Goal: Information Seeking & Learning: Learn about a topic

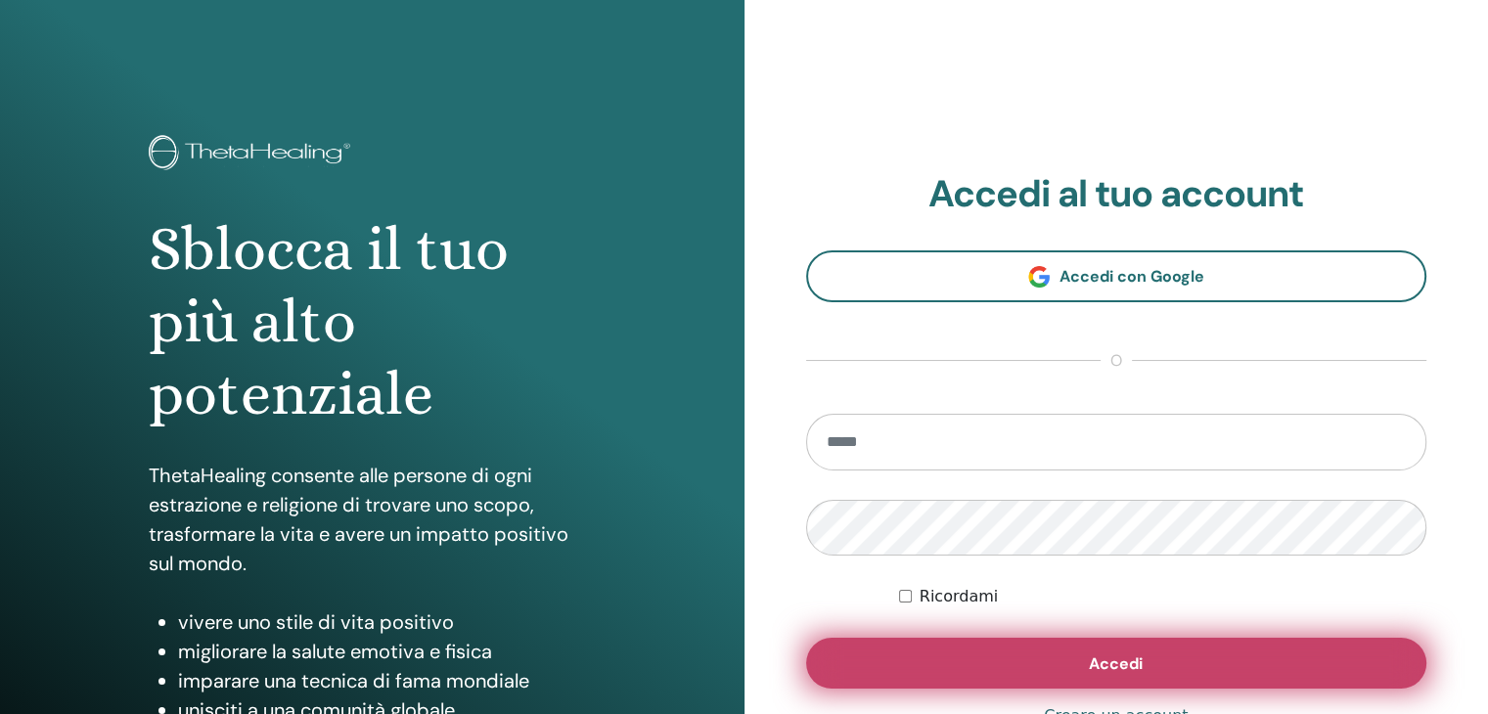
type input "**********"
click at [1134, 667] on span "Accedi" at bounding box center [1116, 664] width 54 height 21
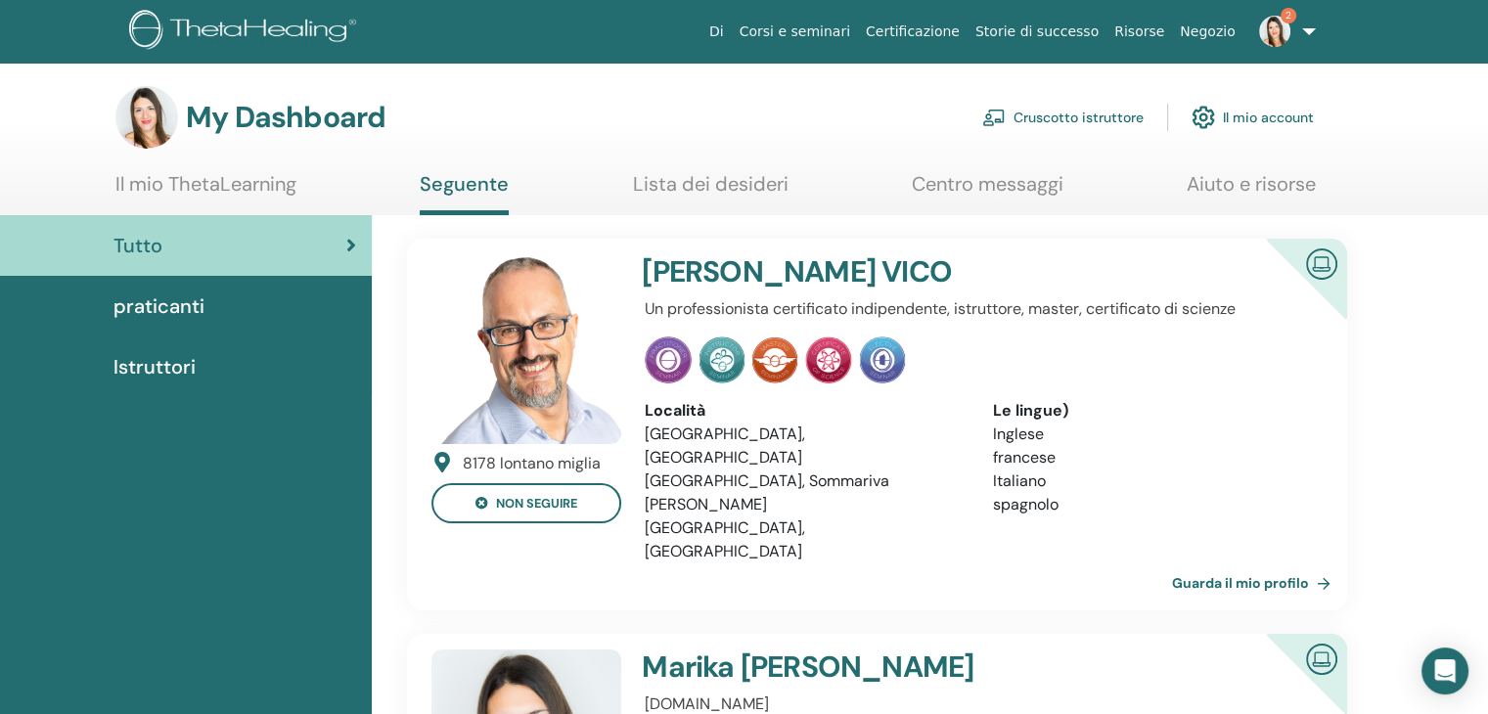
click at [1287, 25] on img at bounding box center [1274, 31] width 31 height 31
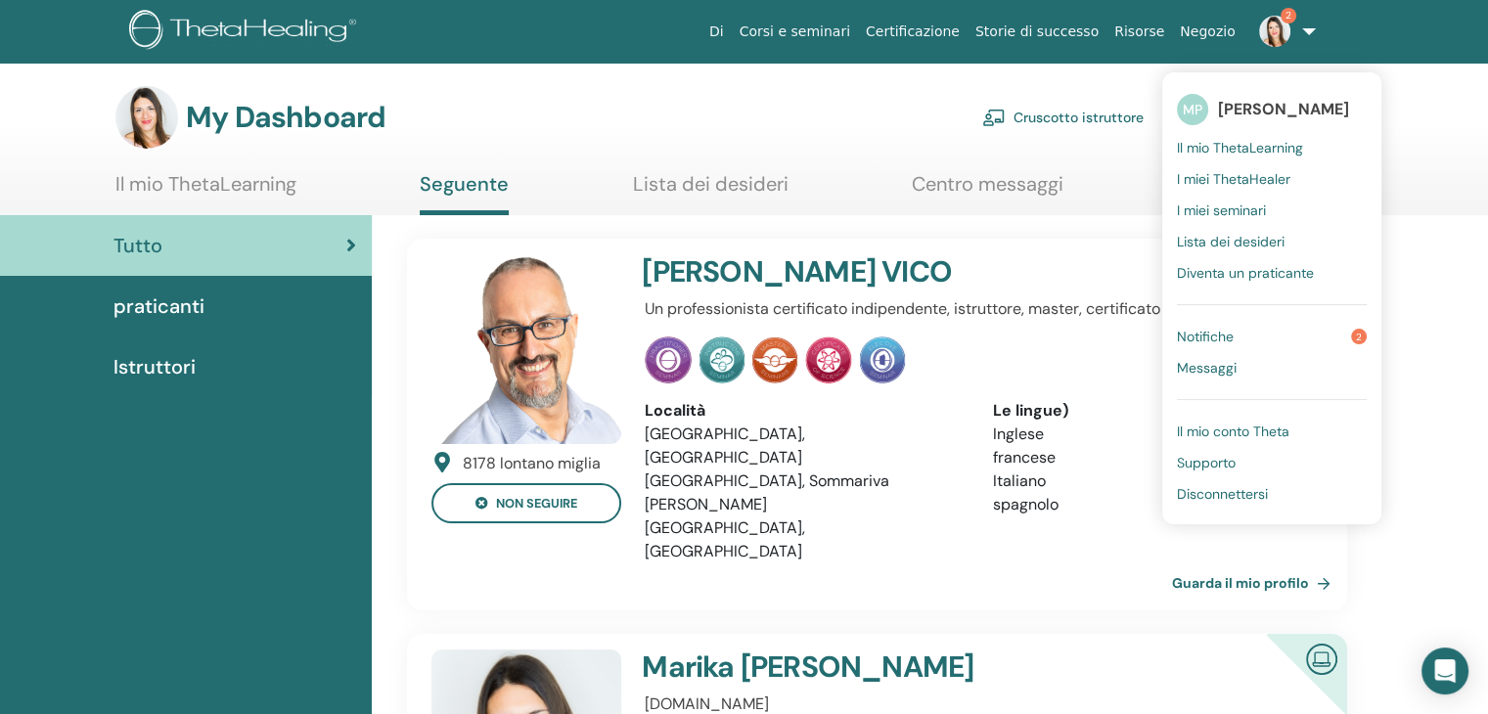
click at [1263, 331] on link "Notifiche 2" at bounding box center [1272, 336] width 190 height 31
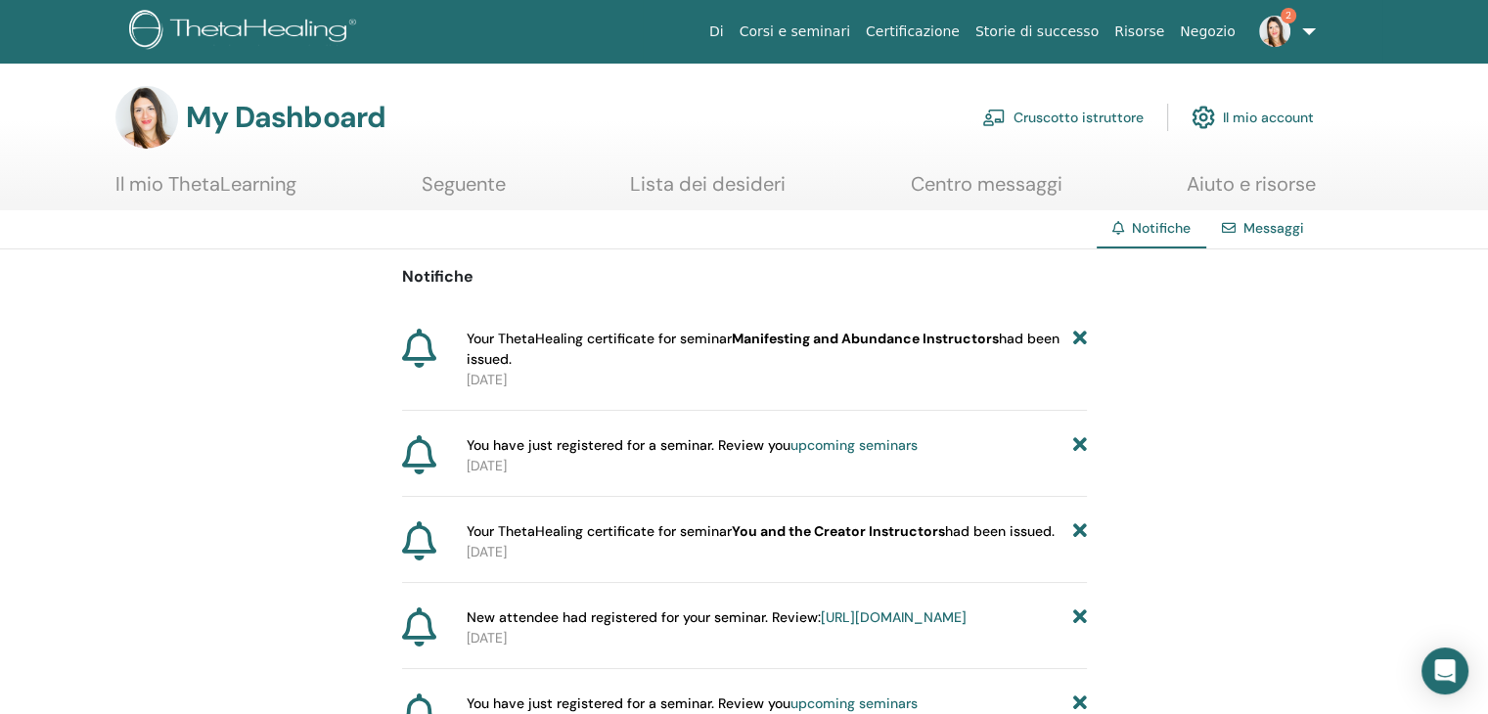
click at [1275, 41] on img at bounding box center [1274, 31] width 31 height 31
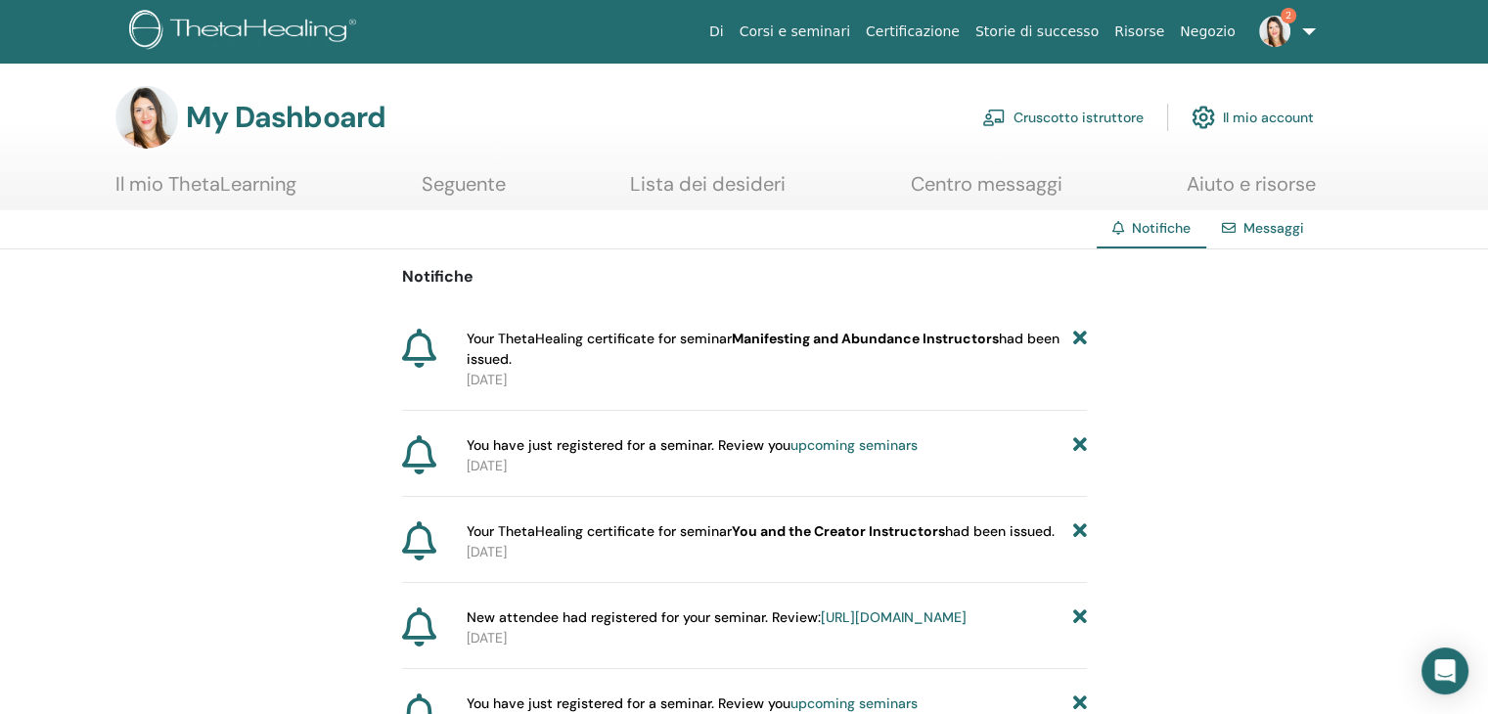
click at [689, 330] on span "Your ThetaHealing certificate for seminar Manifesting and Abundance Instructors…" at bounding box center [770, 349] width 607 height 41
click at [1264, 56] on link "2" at bounding box center [1284, 31] width 80 height 63
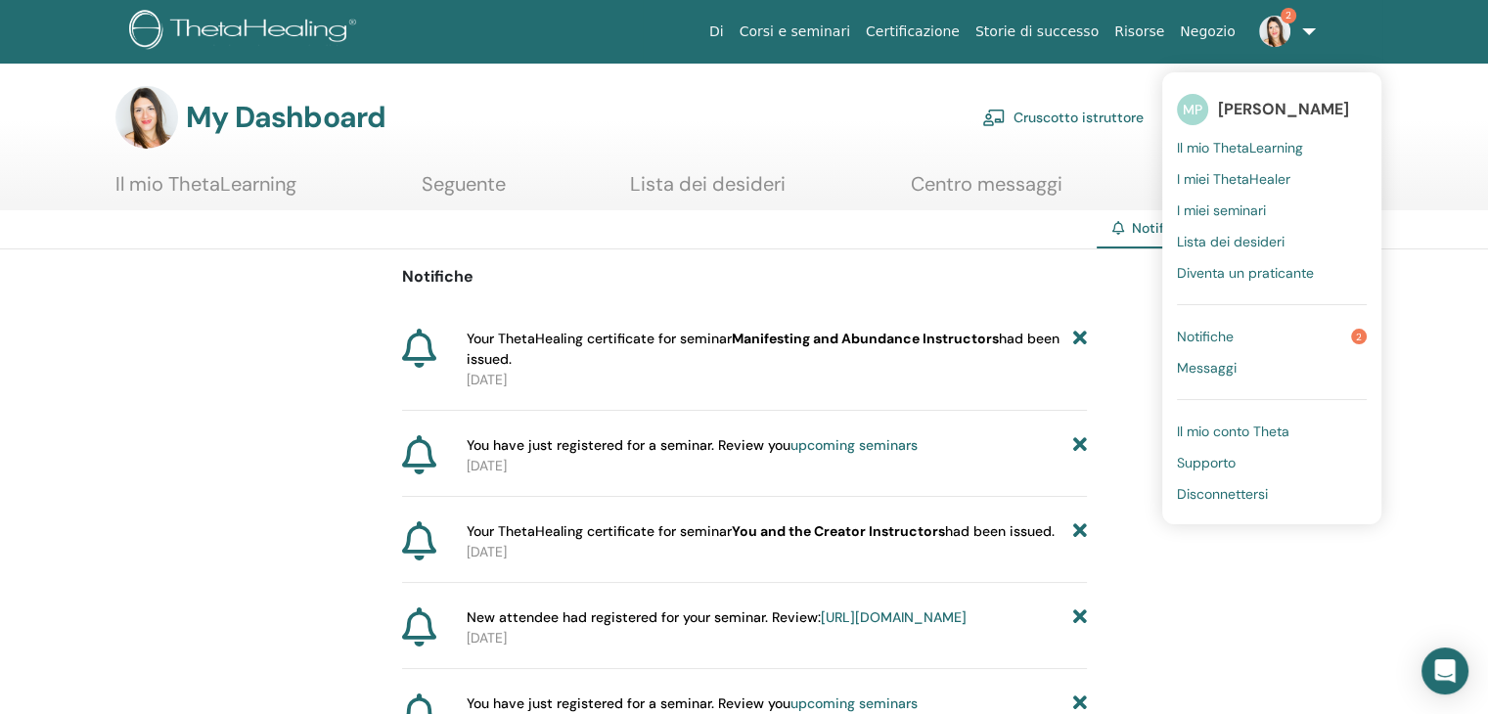
click at [1210, 344] on span "Notifiche" at bounding box center [1205, 337] width 57 height 18
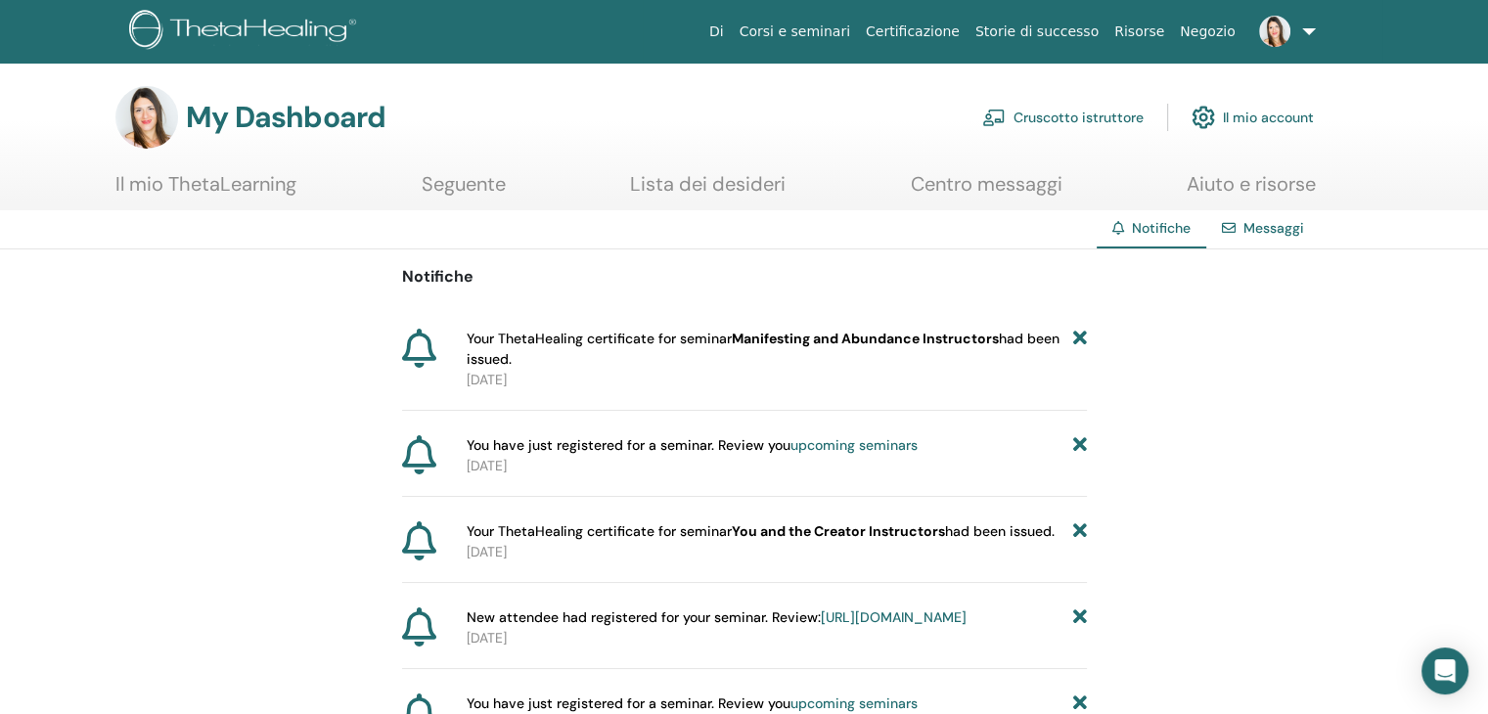
click at [1054, 111] on link "Cruscotto istruttore" at bounding box center [1063, 117] width 161 height 43
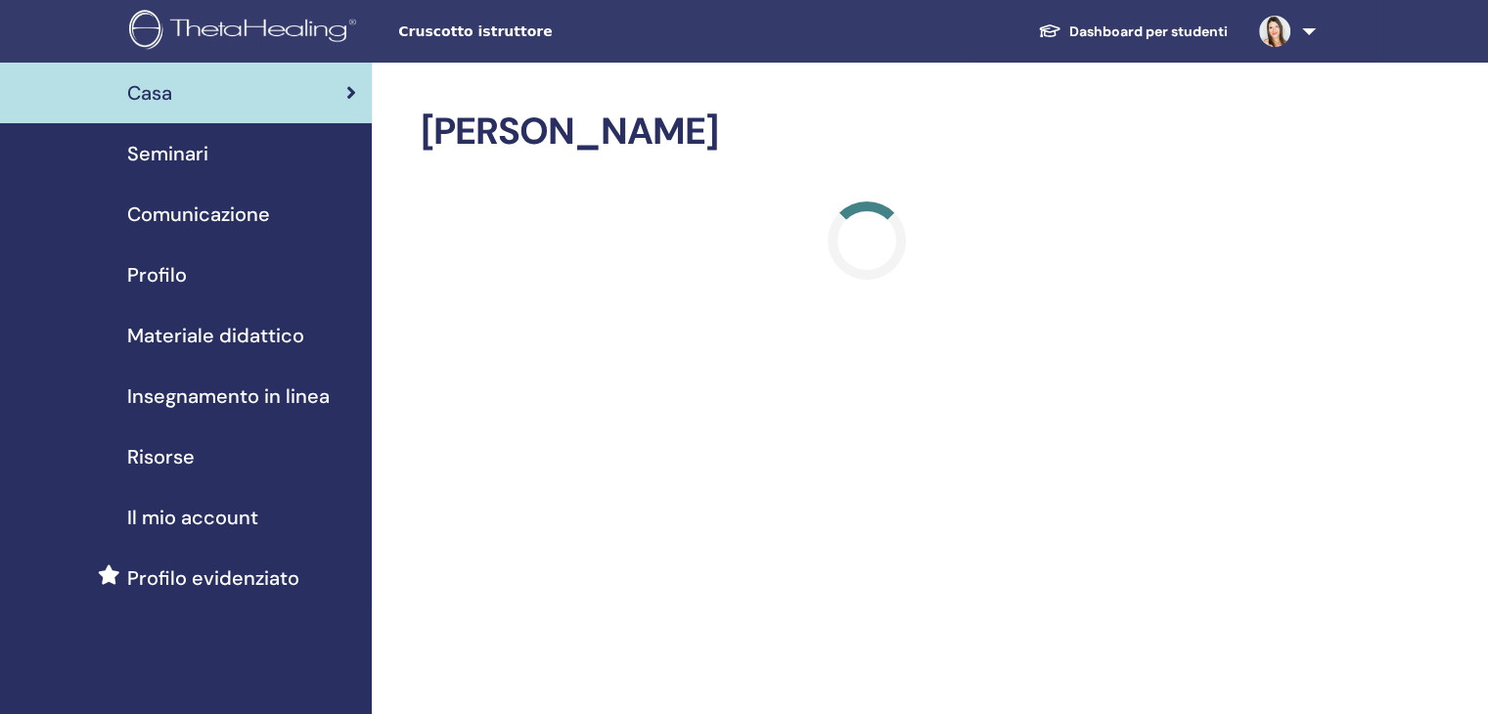
click at [215, 394] on span "Insegnamento in linea" at bounding box center [228, 396] width 203 height 29
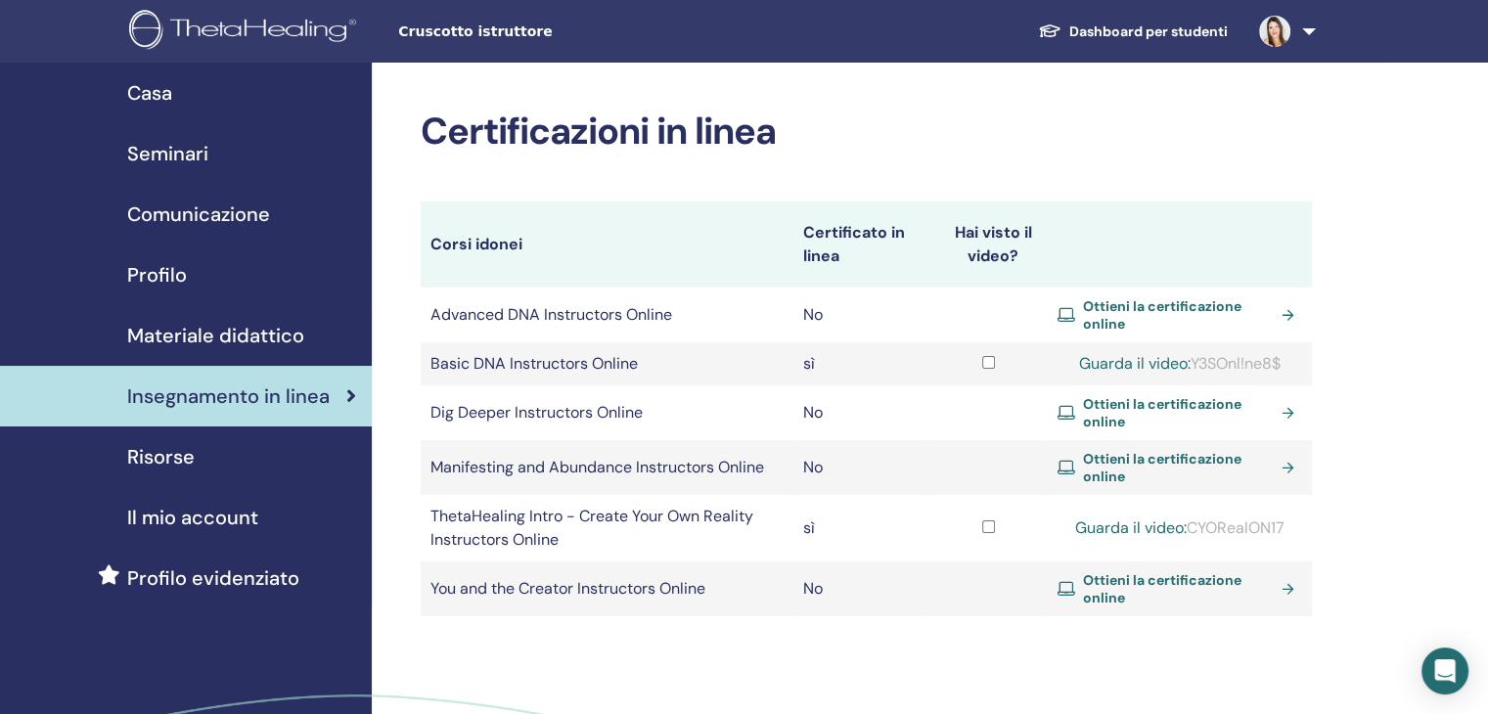
click at [188, 172] on link "Seminari" at bounding box center [186, 153] width 372 height 61
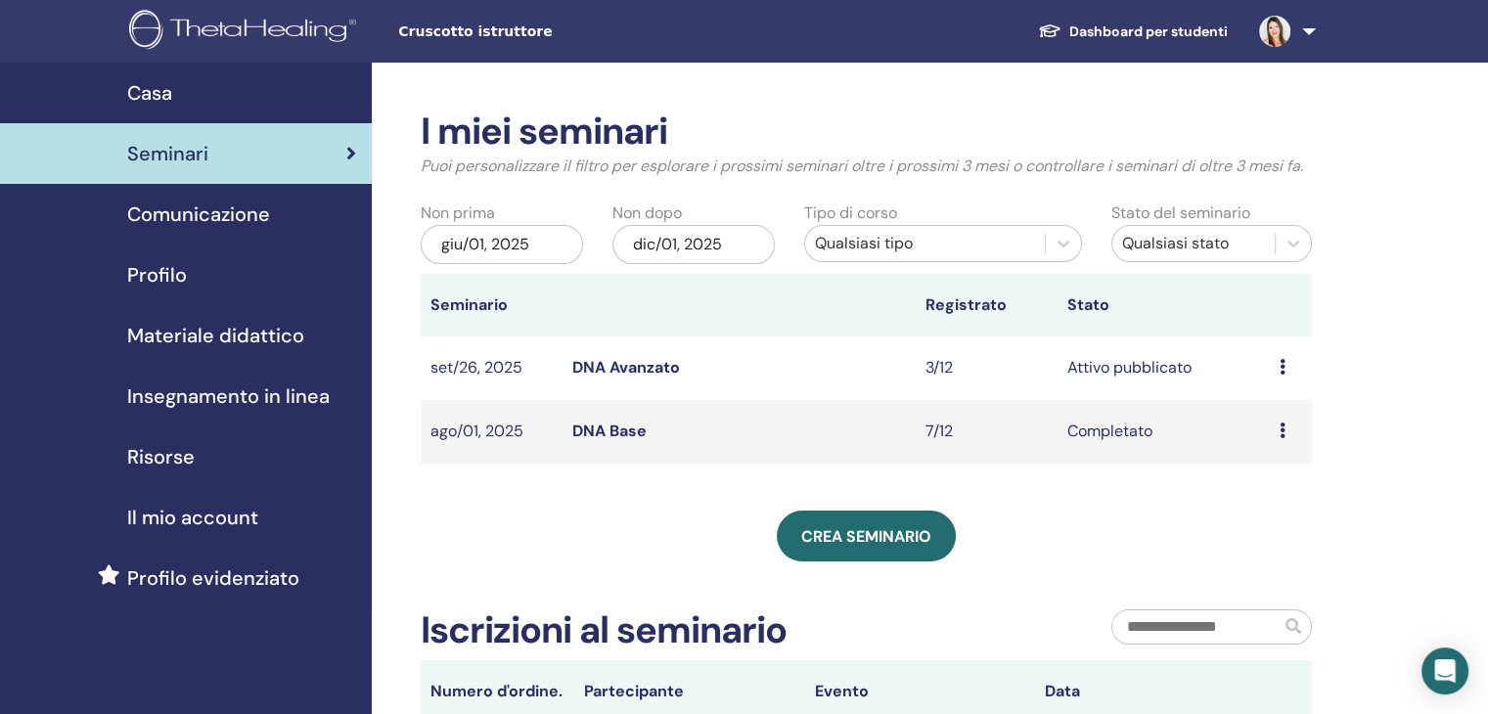
click at [235, 392] on span "Insegnamento in linea" at bounding box center [228, 396] width 203 height 29
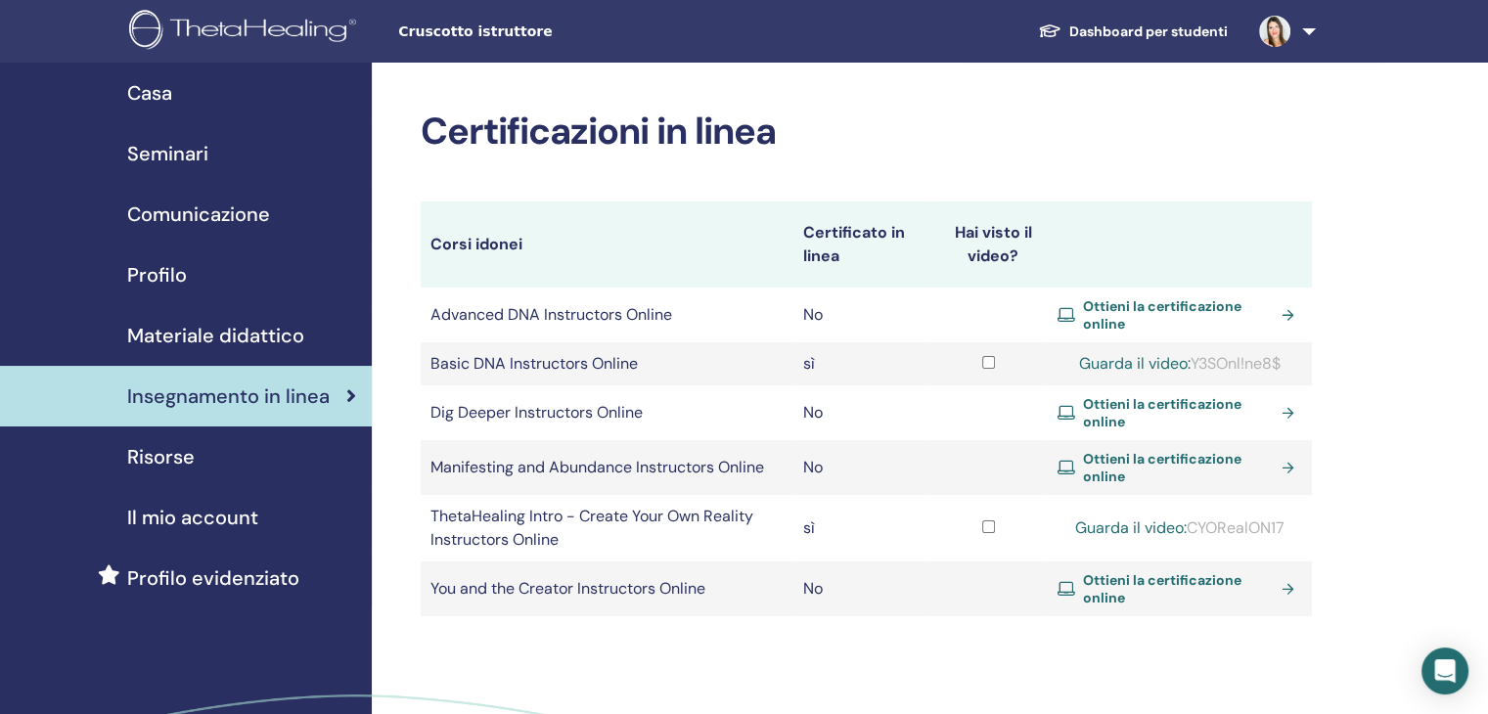
click at [250, 339] on span "Materiale didattico" at bounding box center [215, 335] width 177 height 29
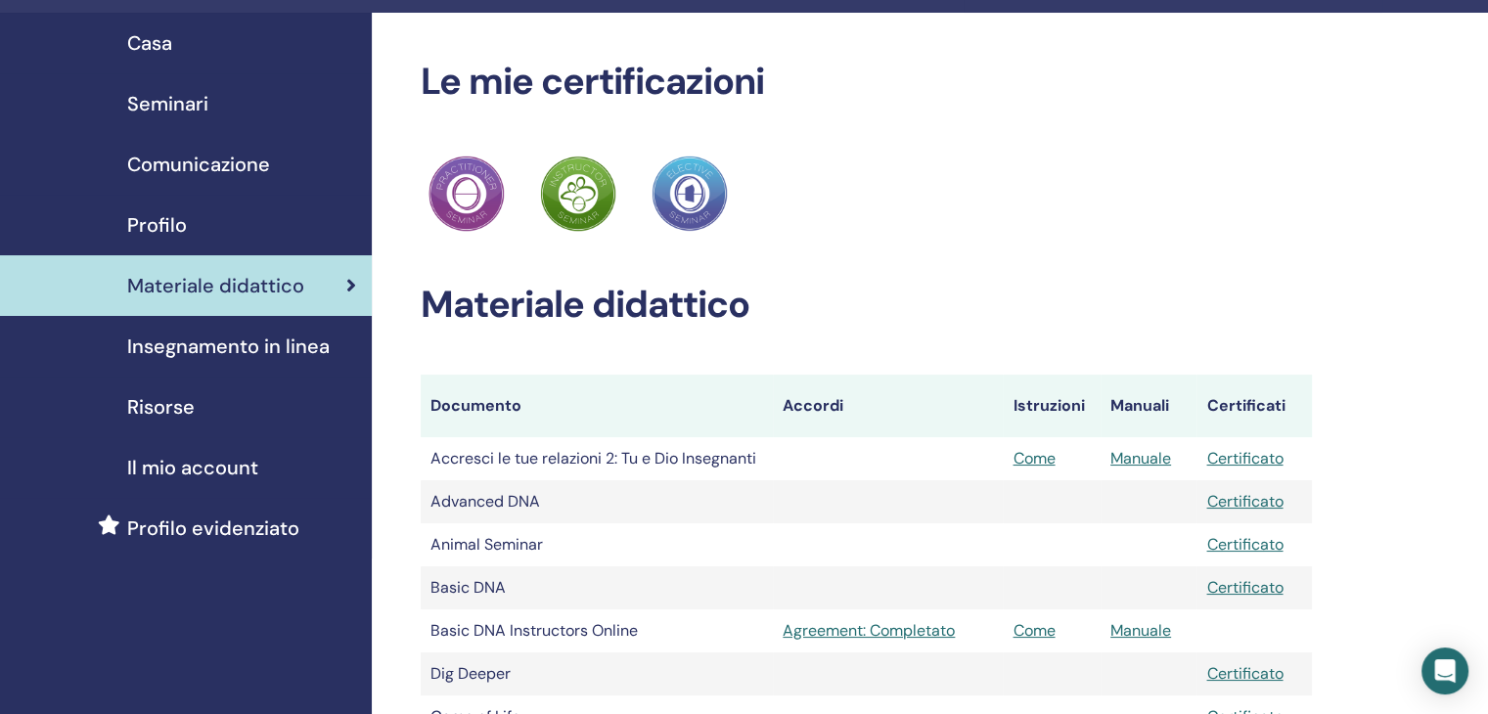
scroll to position [98, 0]
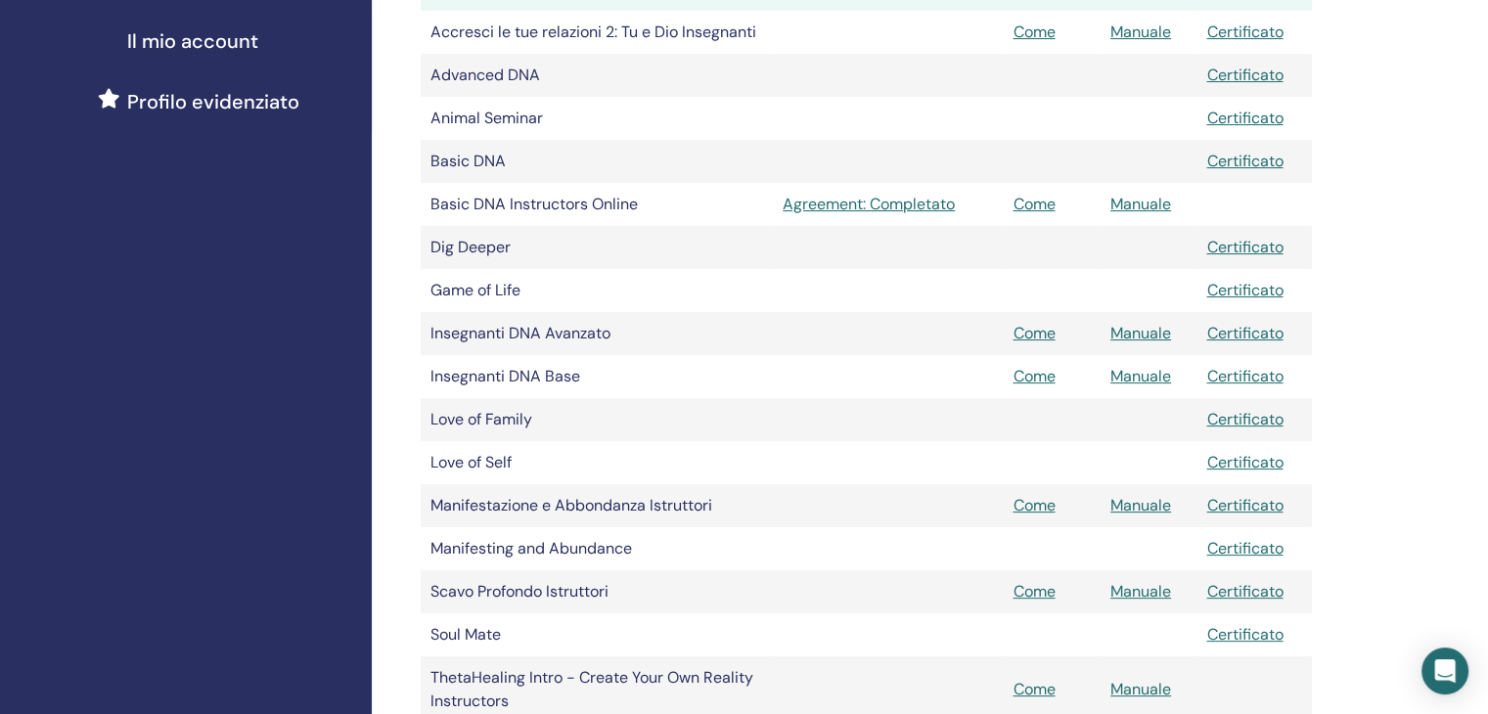
scroll to position [489, 0]
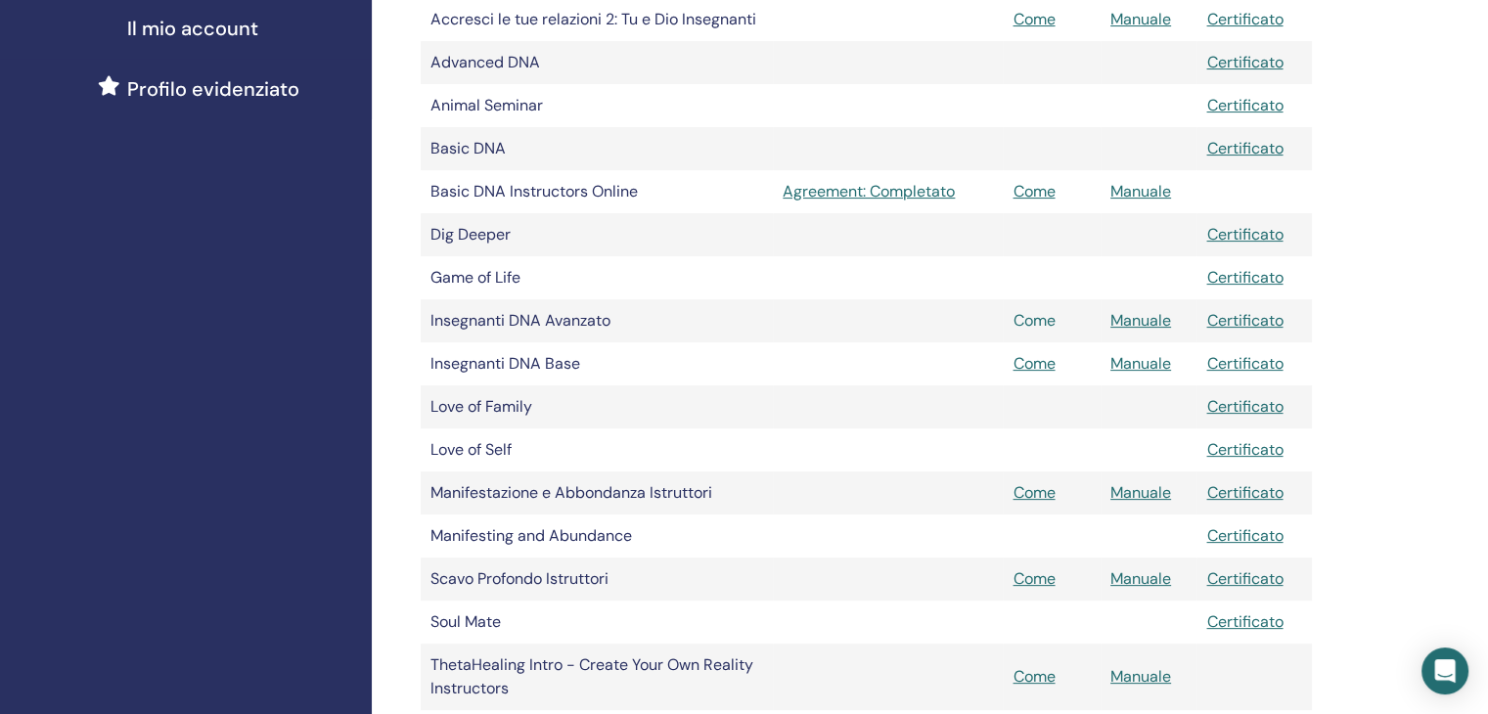
click at [1029, 319] on link "Come" at bounding box center [1034, 320] width 42 height 21
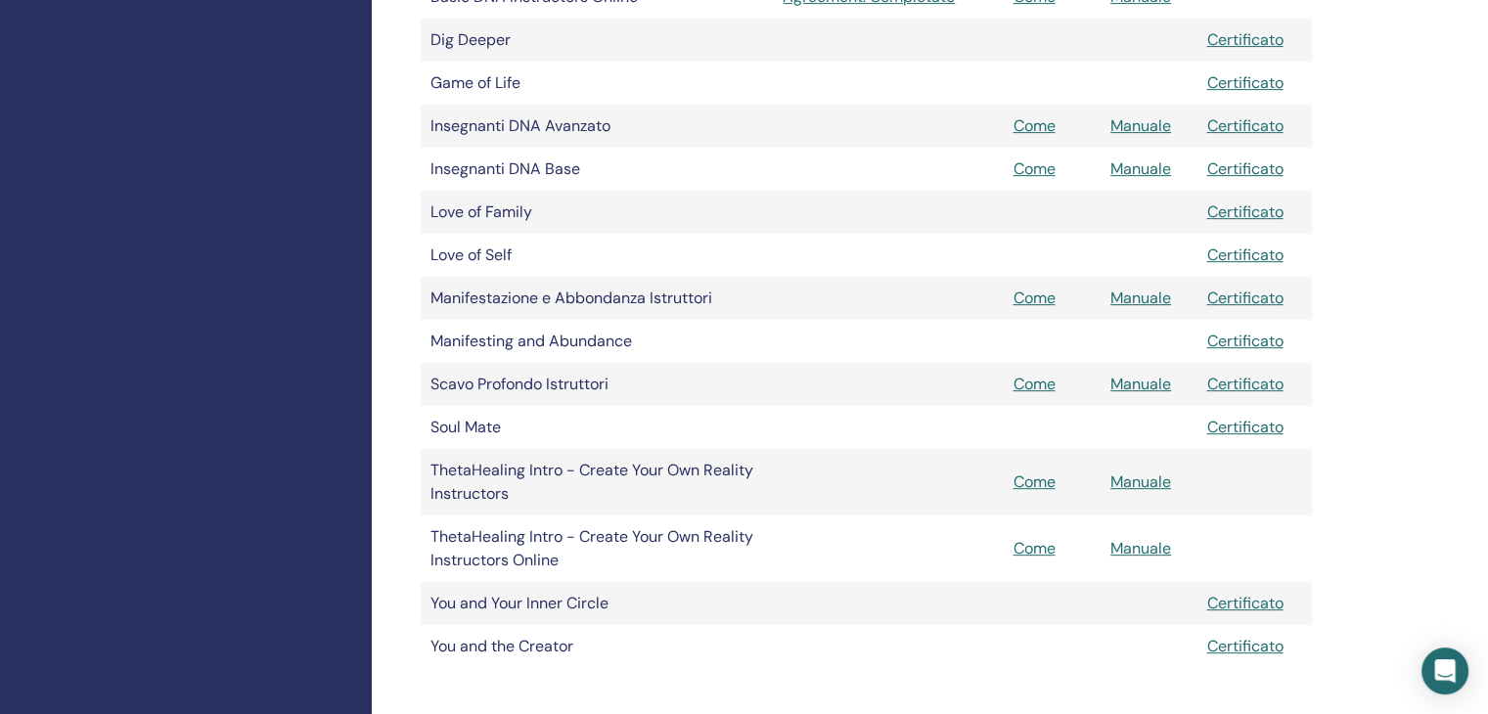
scroll to position [881, 0]
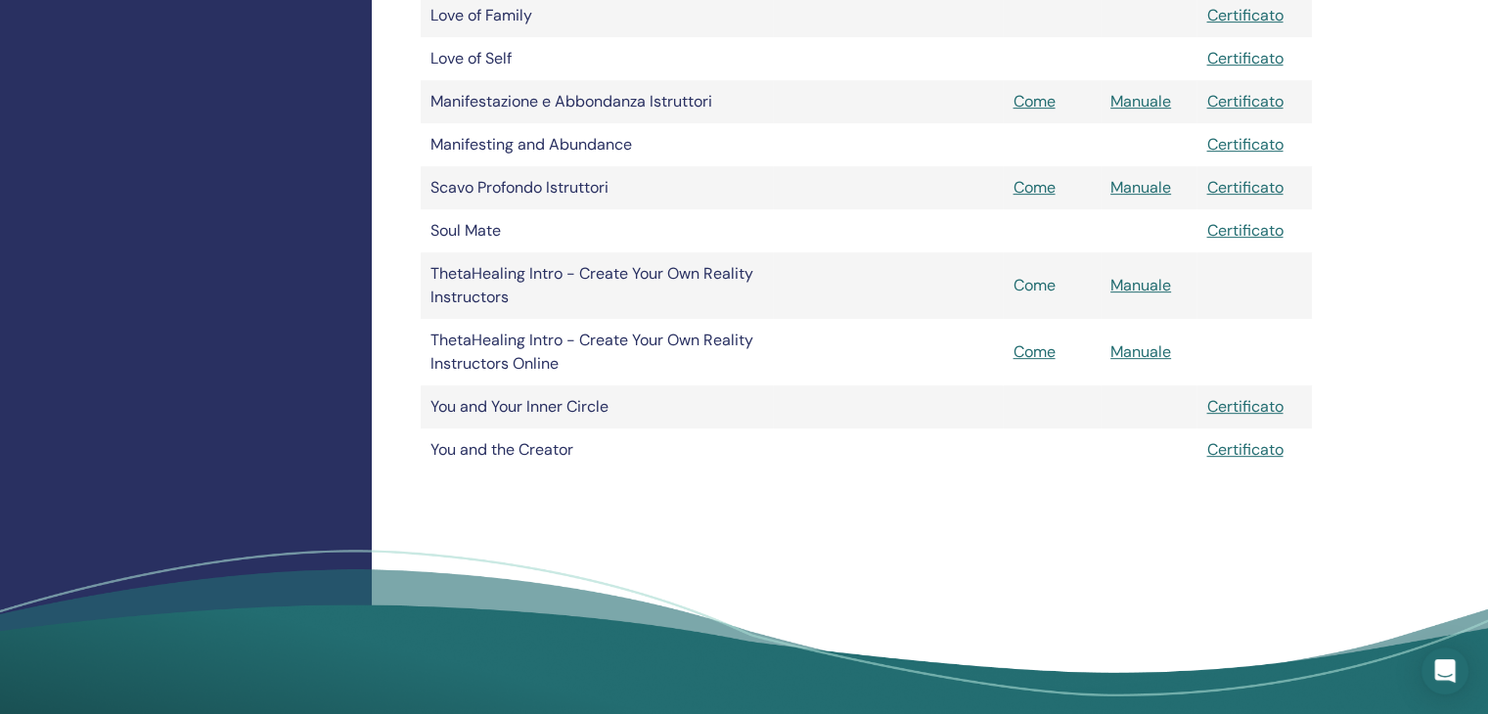
click at [1041, 285] on link "Come" at bounding box center [1034, 285] width 42 height 21
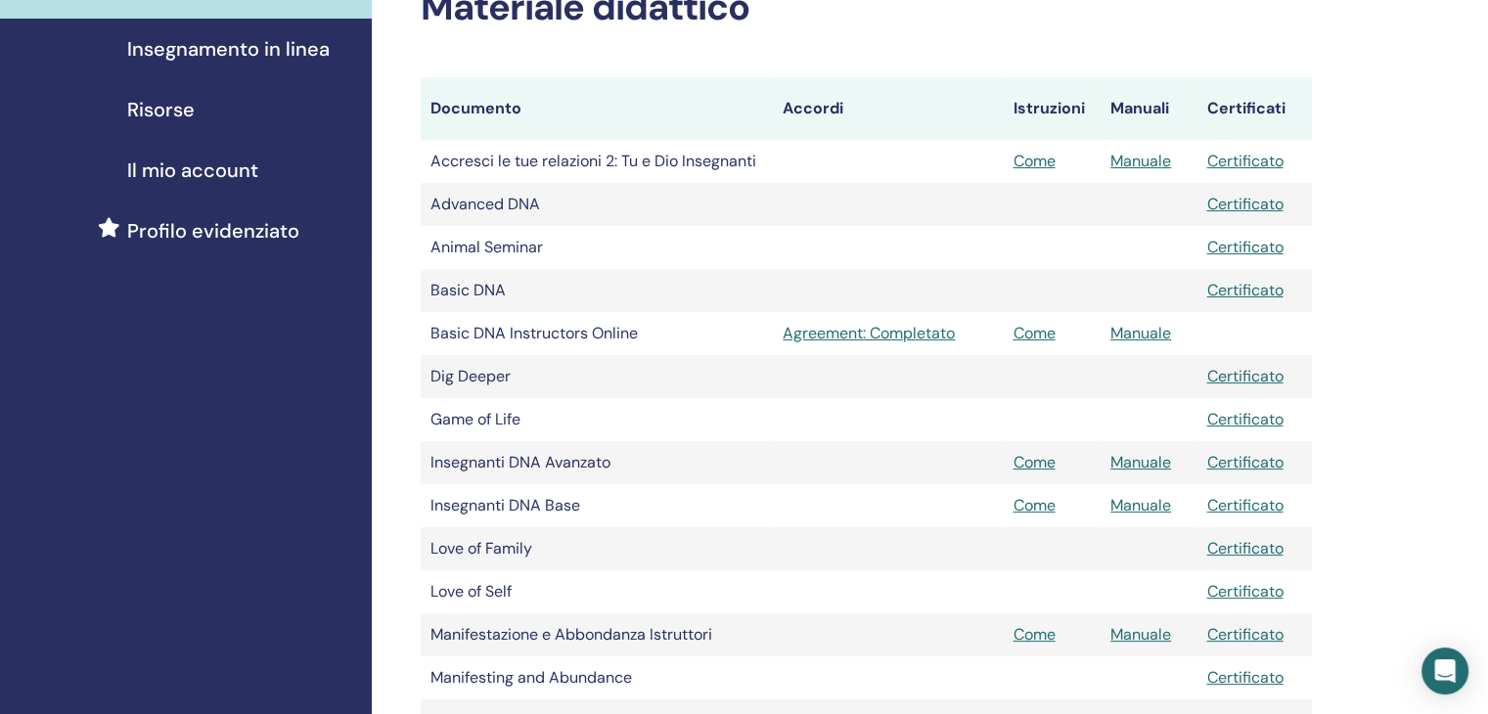
scroll to position [391, 0]
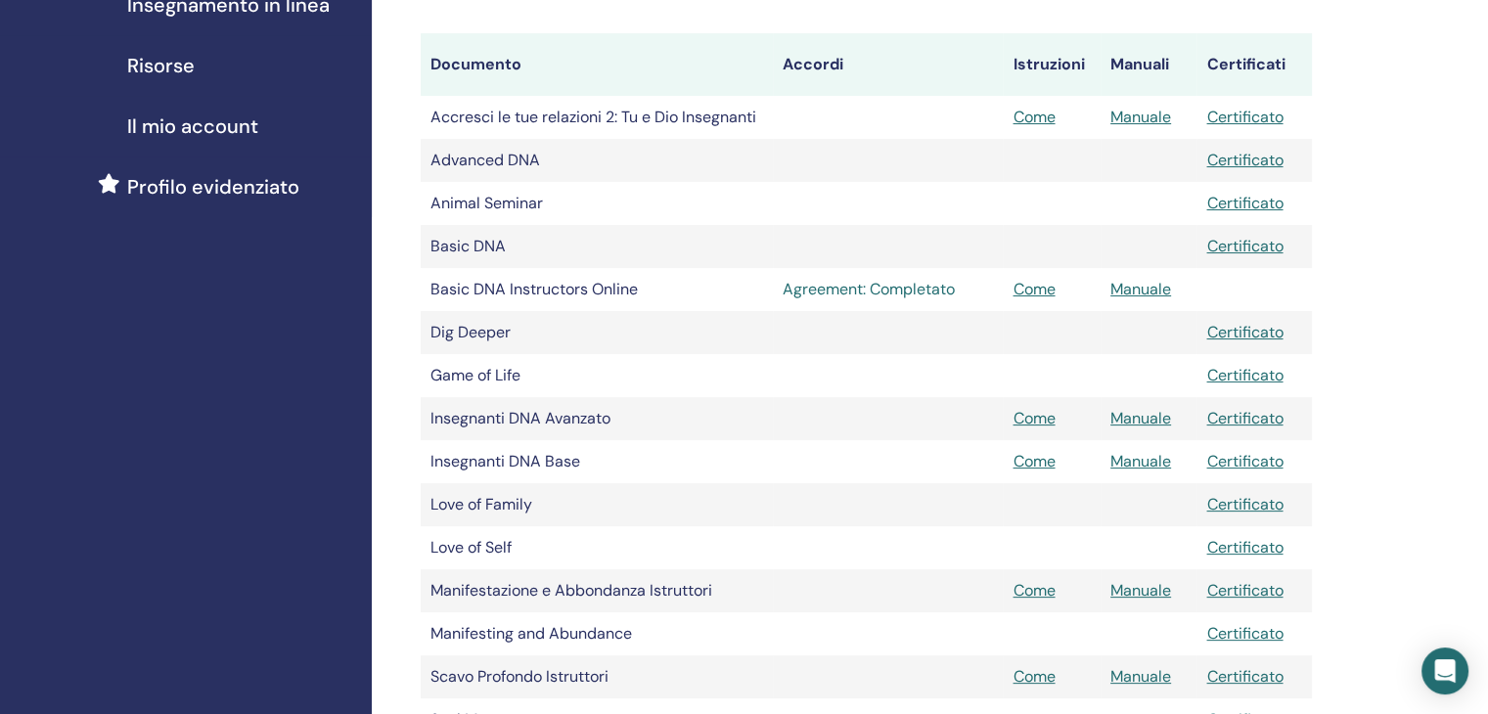
click at [908, 285] on link "Agreement: Completato" at bounding box center [888, 289] width 210 height 23
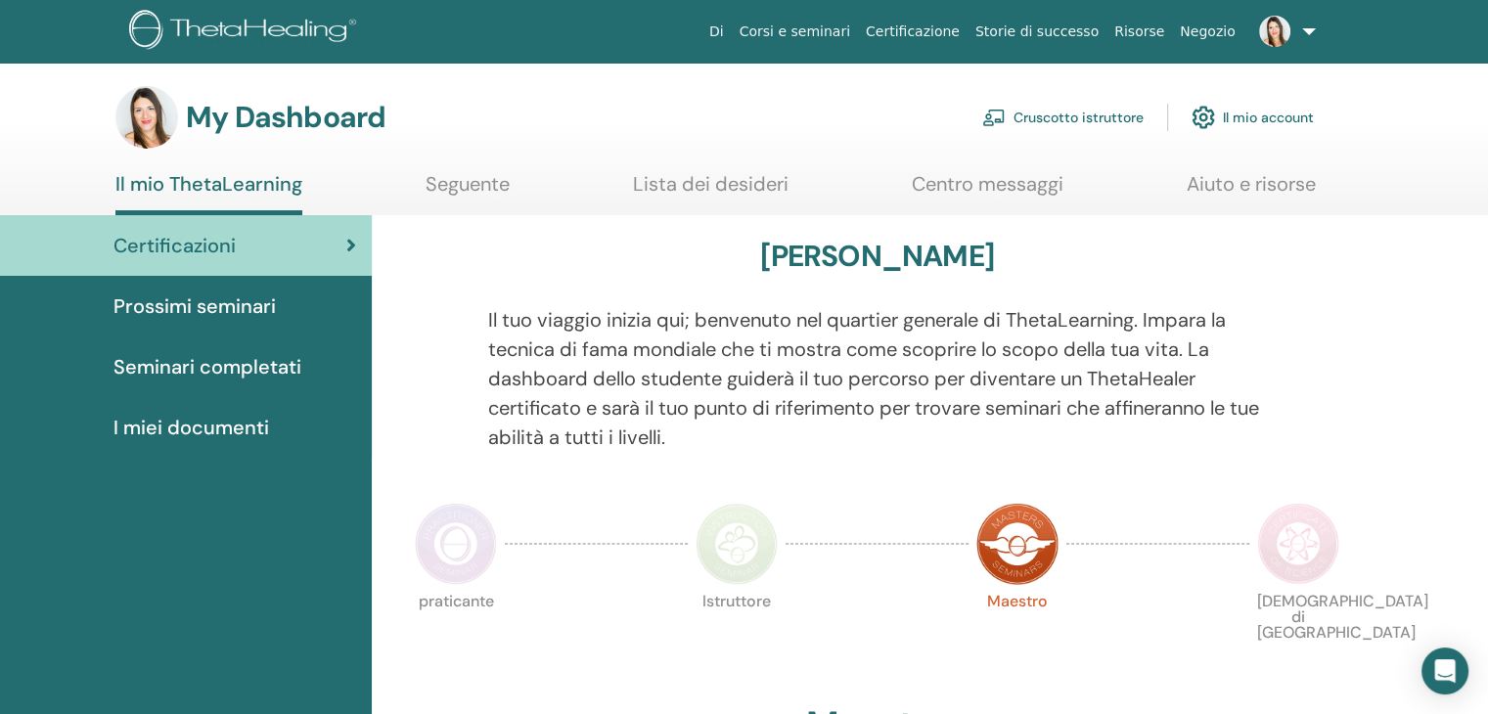
click at [1084, 116] on link "Cruscotto istruttore" at bounding box center [1063, 117] width 161 height 43
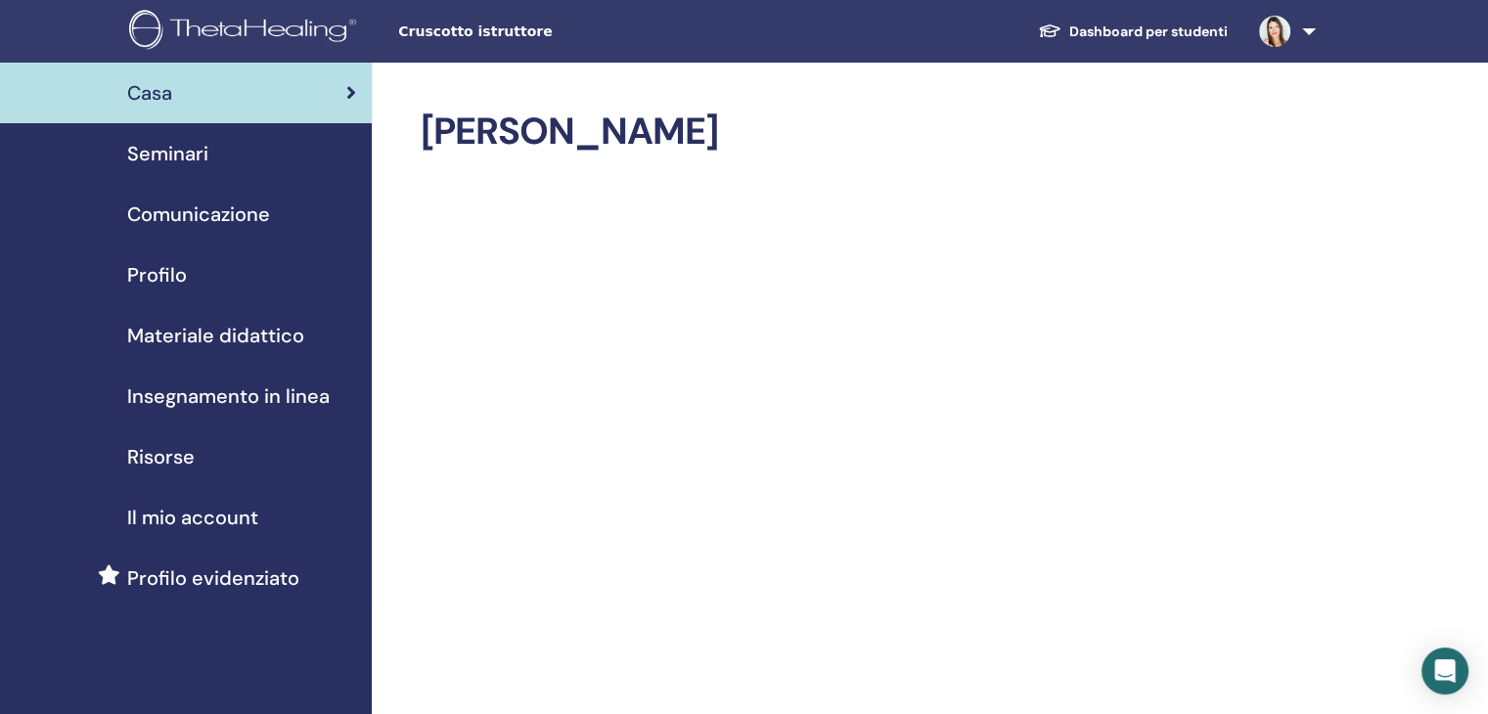
click at [204, 160] on span "Seminari" at bounding box center [167, 153] width 81 height 29
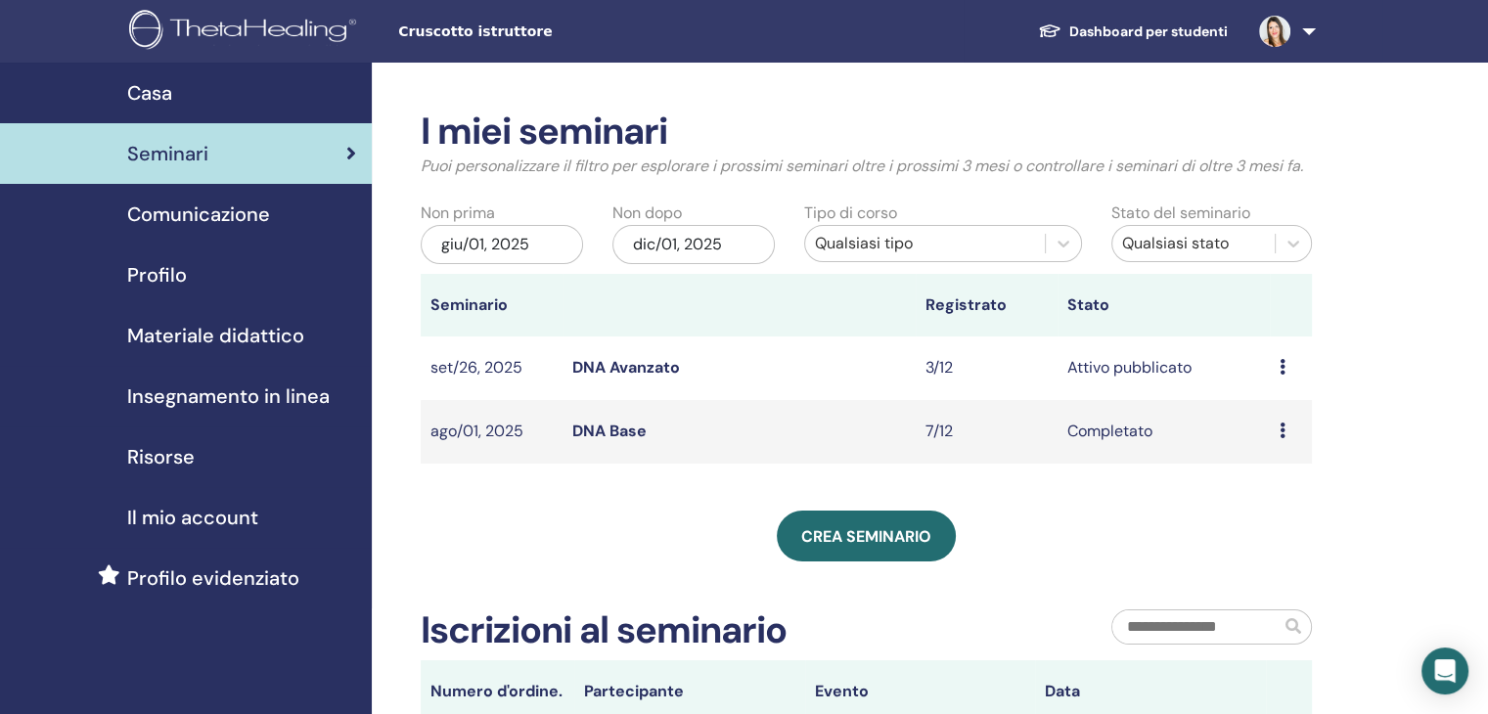
click at [657, 367] on link "DNA Avanzato" at bounding box center [626, 367] width 108 height 21
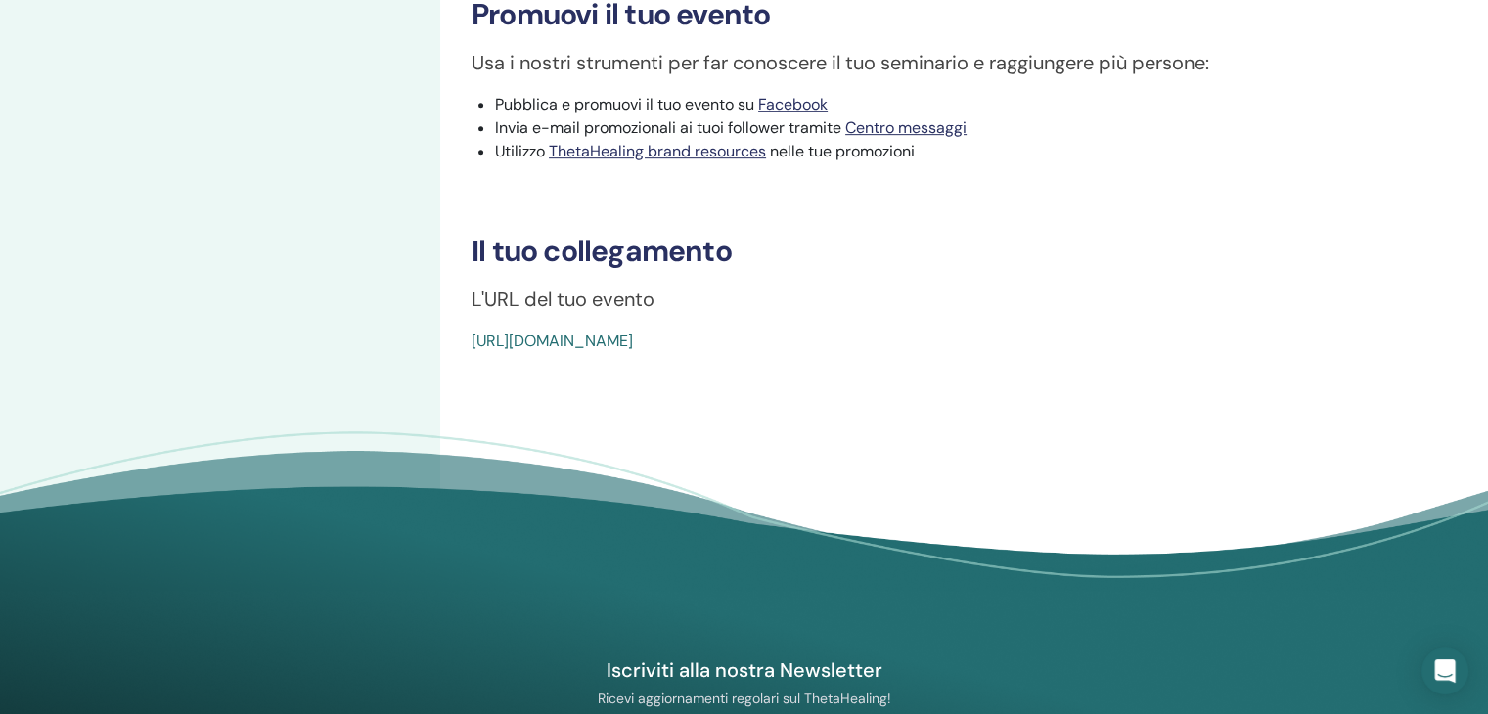
scroll to position [979, 0]
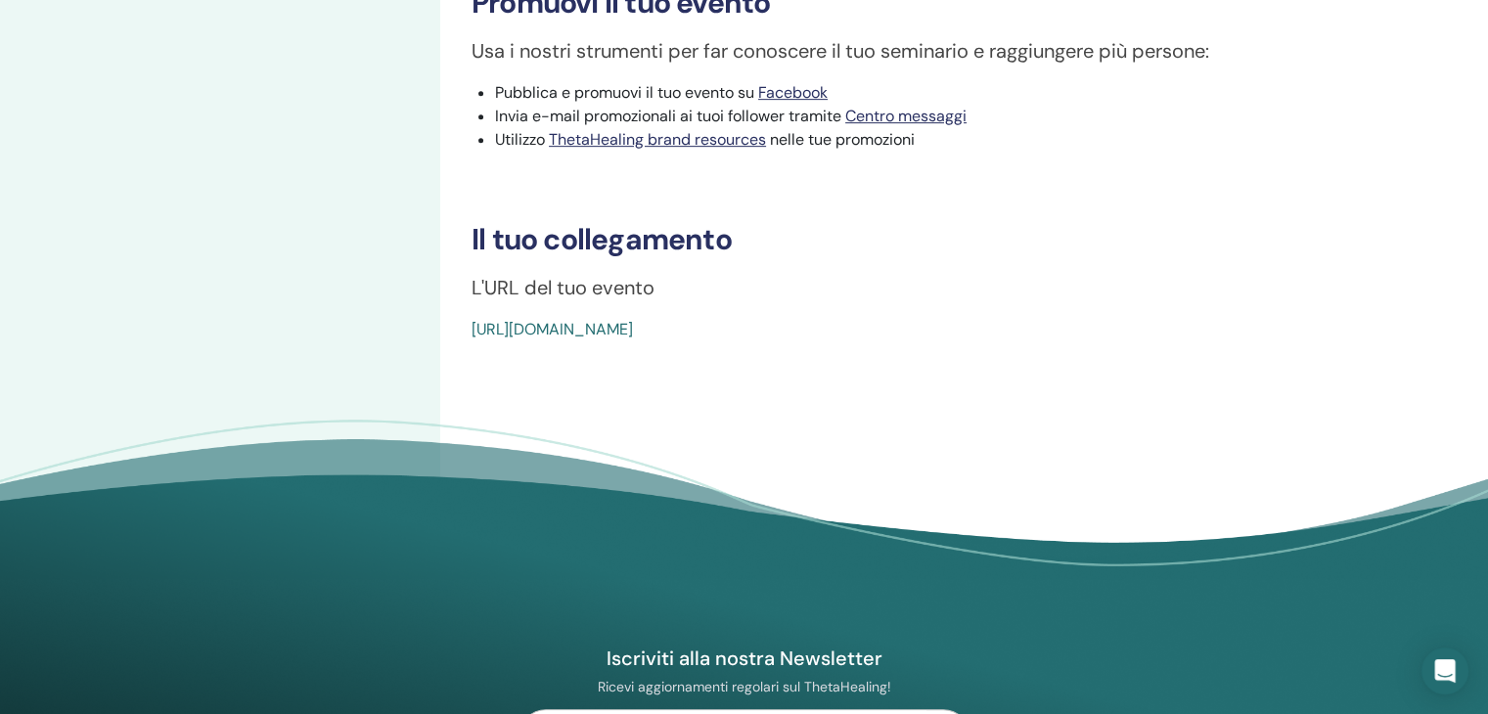
click at [633, 330] on link "[URL][DOMAIN_NAME]" at bounding box center [552, 329] width 161 height 21
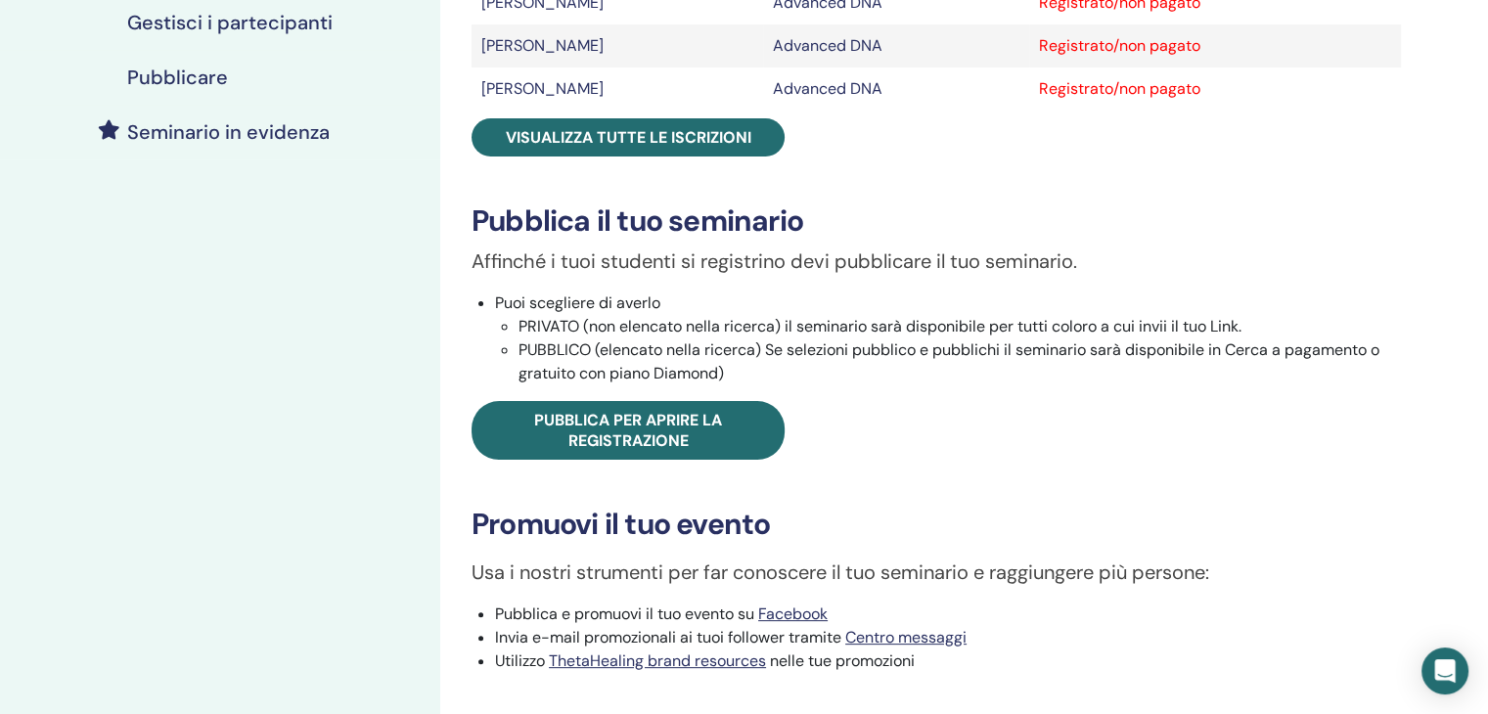
scroll to position [466, 0]
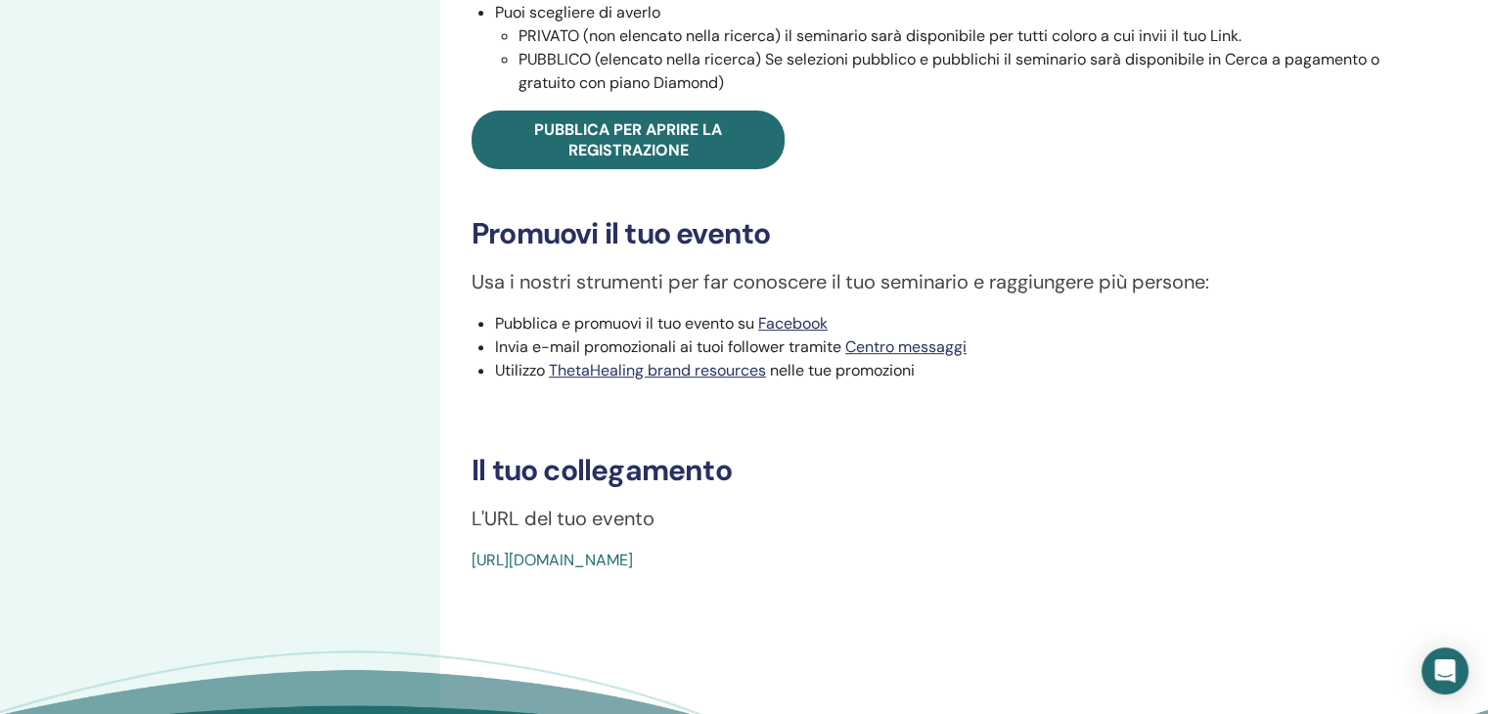
scroll to position [881, 0]
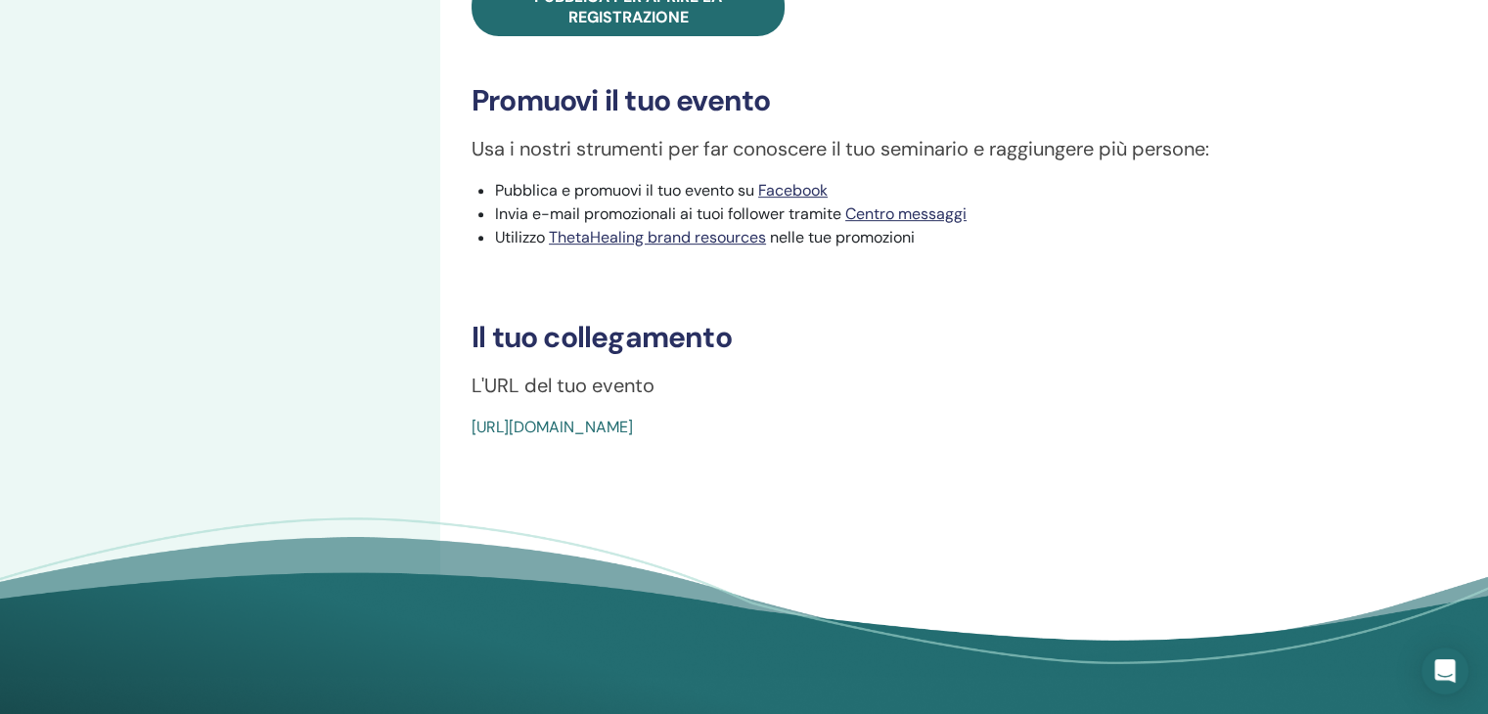
drag, startPoint x: 920, startPoint y: 429, endPoint x: 454, endPoint y: 425, distance: 465.8
copy link "[URL][DOMAIN_NAME]"
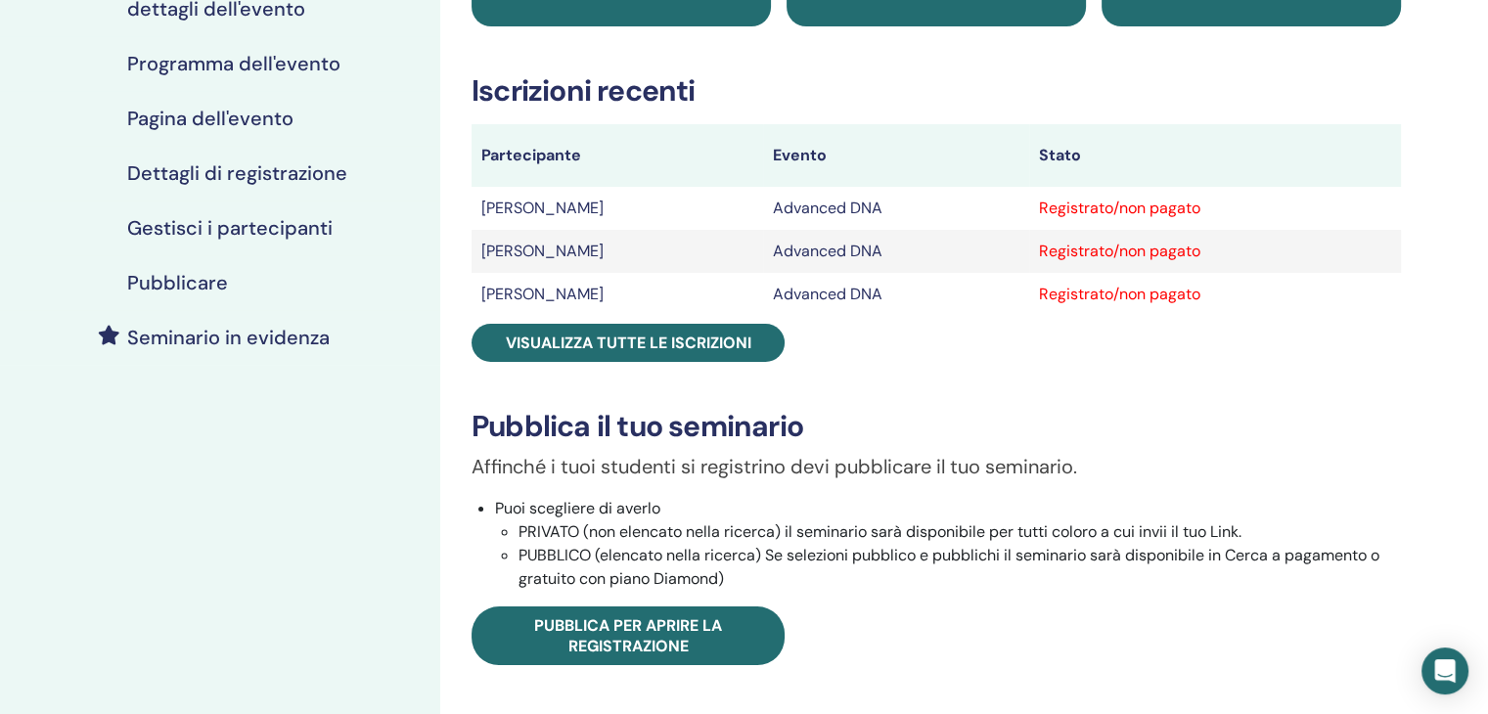
scroll to position [98, 0]
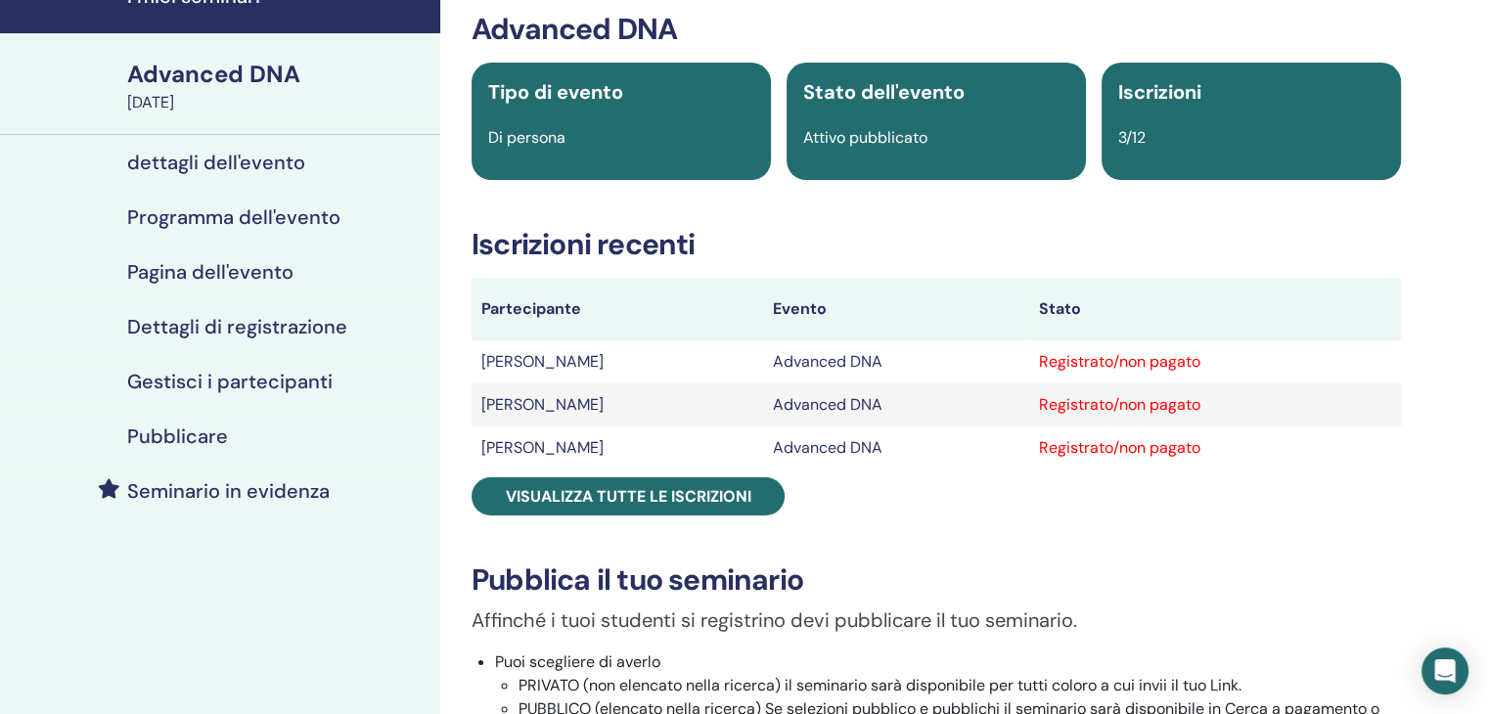
click at [219, 165] on h4 "dettagli dell'evento" at bounding box center [216, 162] width 178 height 23
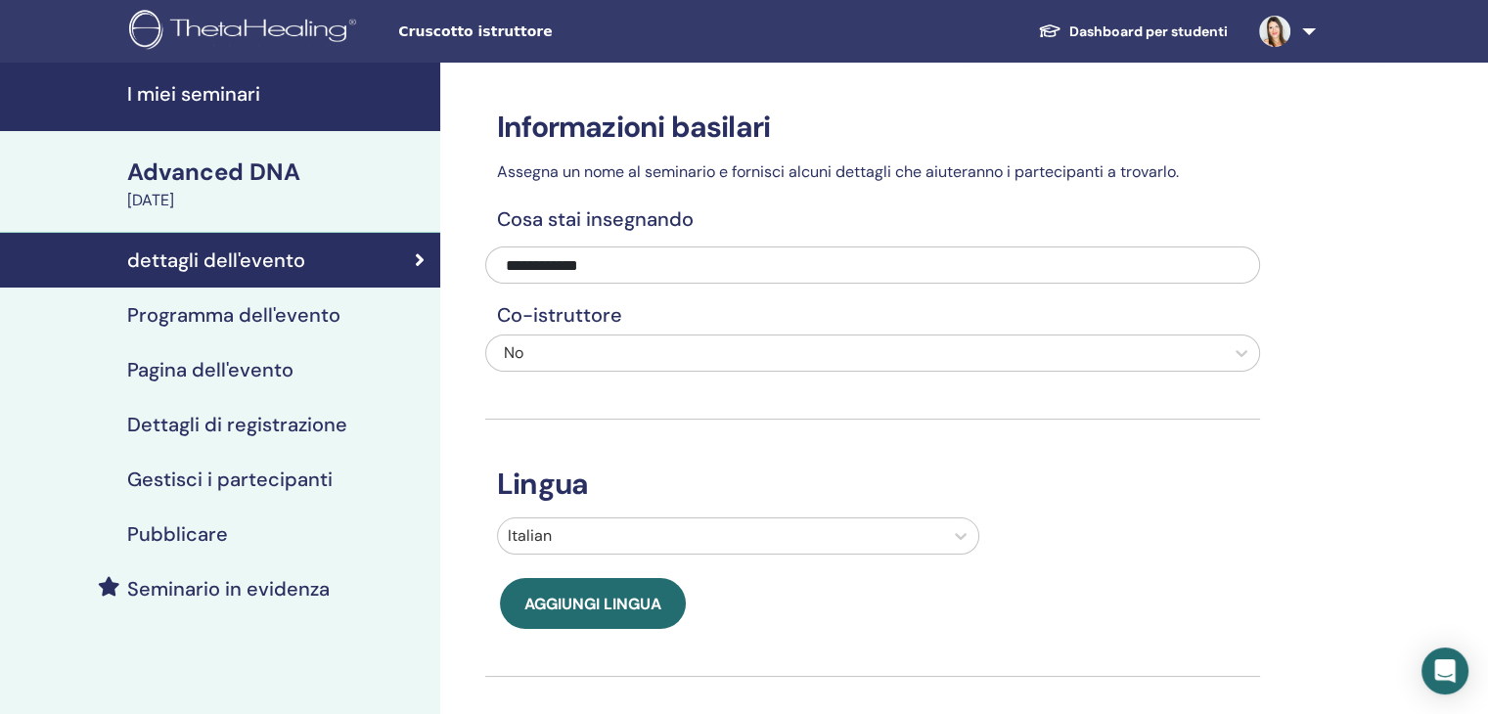
click at [217, 317] on h4 "Programma dell'evento" at bounding box center [233, 314] width 213 height 23
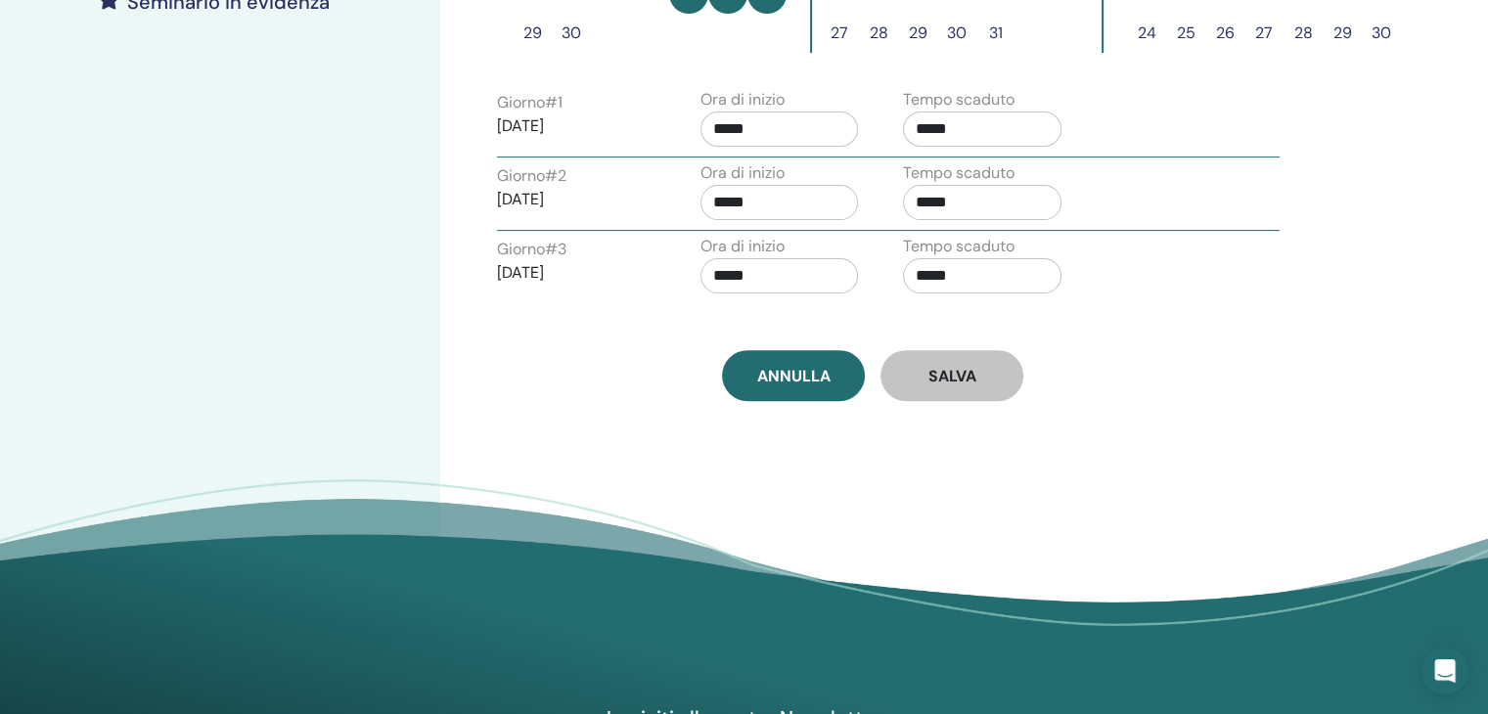
scroll to position [98, 0]
